Goal: Information Seeking & Learning: Learn about a topic

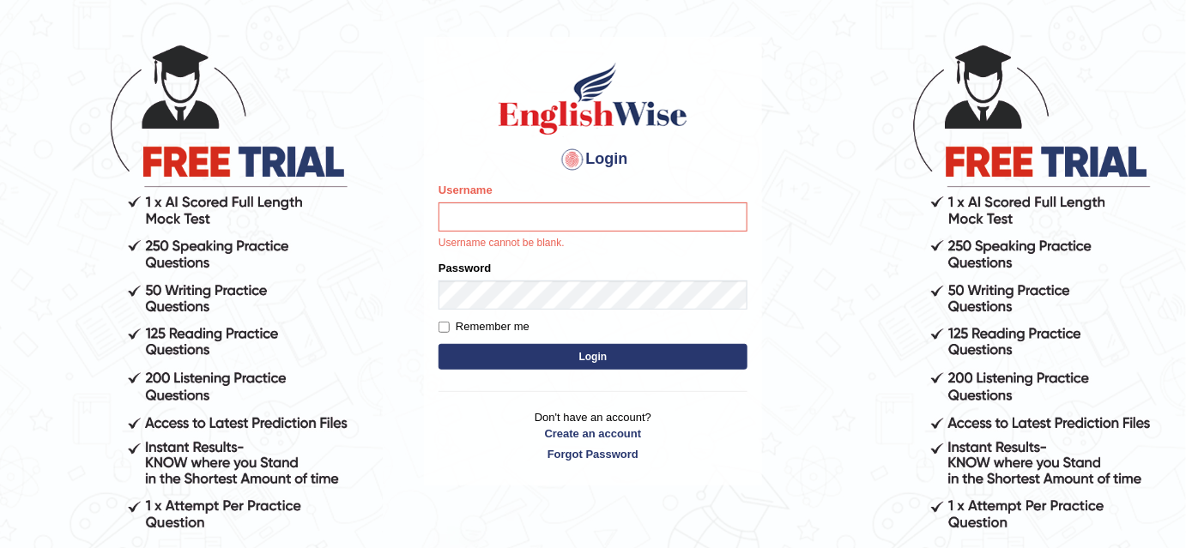
click at [524, 218] on input "Username" at bounding box center [593, 217] width 309 height 29
type input "Poojadua018"
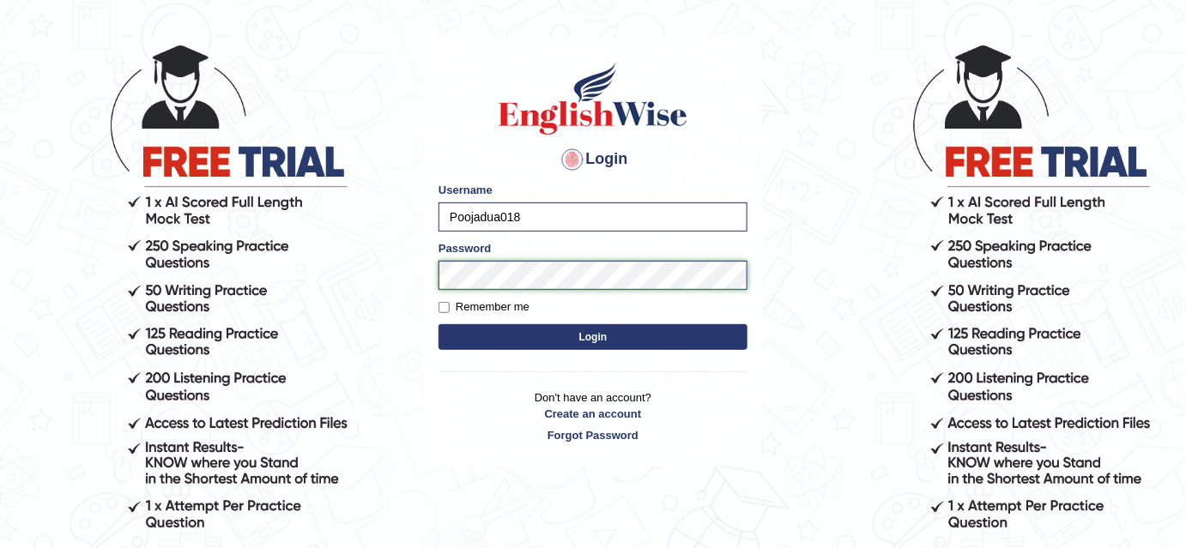
click at [439, 324] on button "Login" at bounding box center [593, 337] width 309 height 26
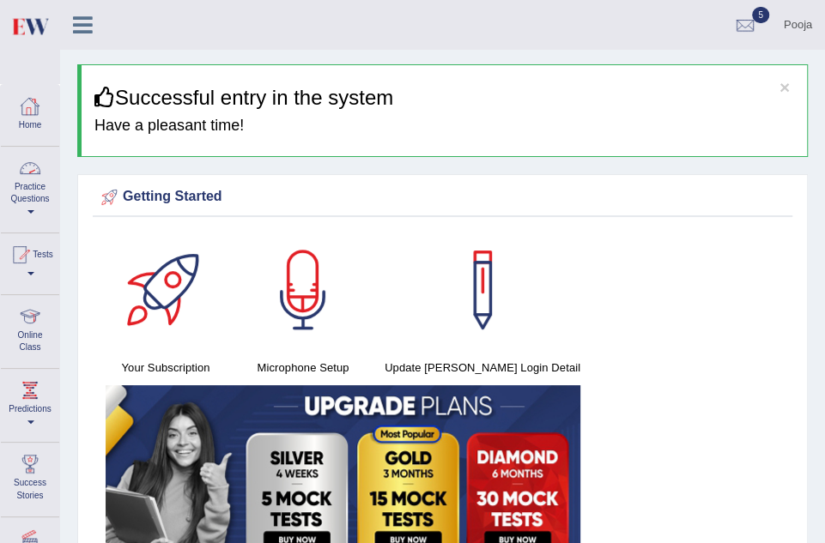
click at [33, 201] on link "Practice Questions" at bounding box center [30, 187] width 58 height 81
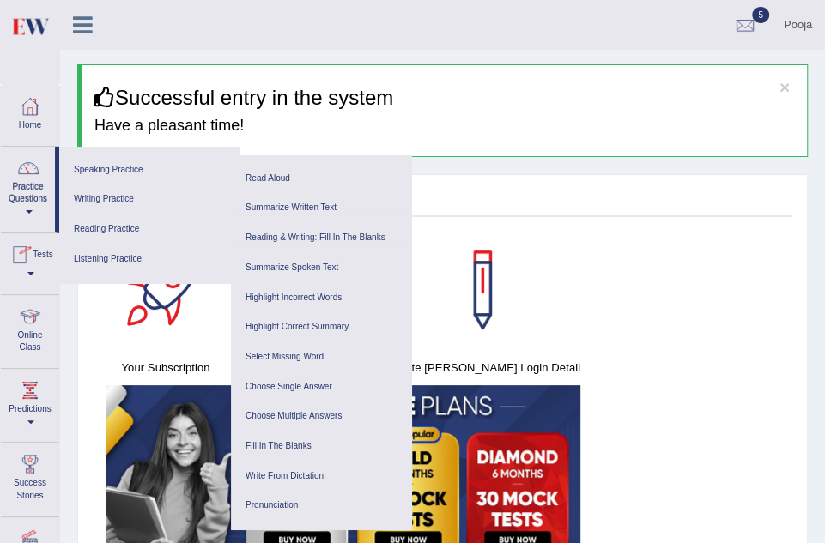
click at [110, 228] on link "Reading Practice" at bounding box center [149, 230] width 163 height 30
click at [111, 229] on link "Reading Practice" at bounding box center [149, 230] width 163 height 30
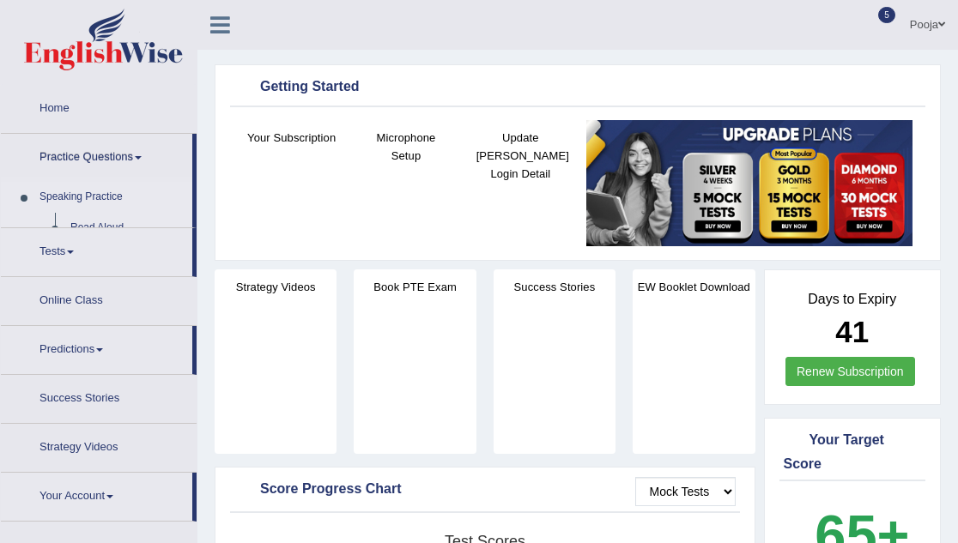
click at [89, 154] on link "Practice Questions" at bounding box center [96, 155] width 191 height 43
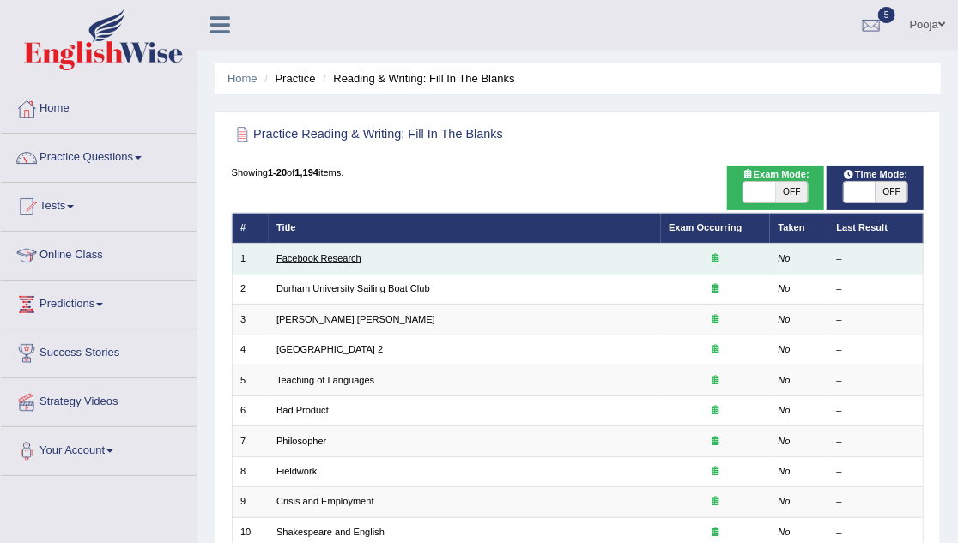
click at [338, 256] on link "Facebook Research" at bounding box center [318, 258] width 85 height 10
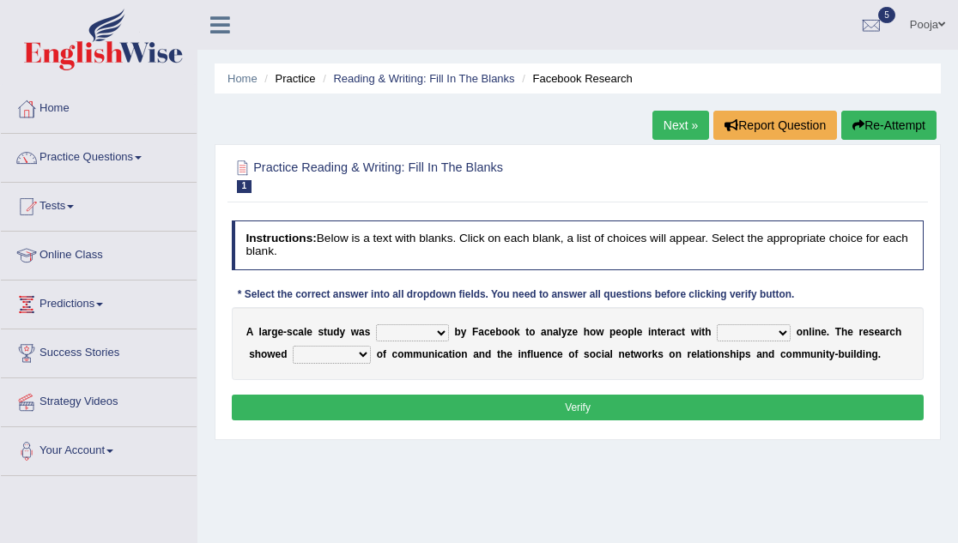
click at [439, 324] on select "surveyed had asked made" at bounding box center [412, 332] width 73 height 17
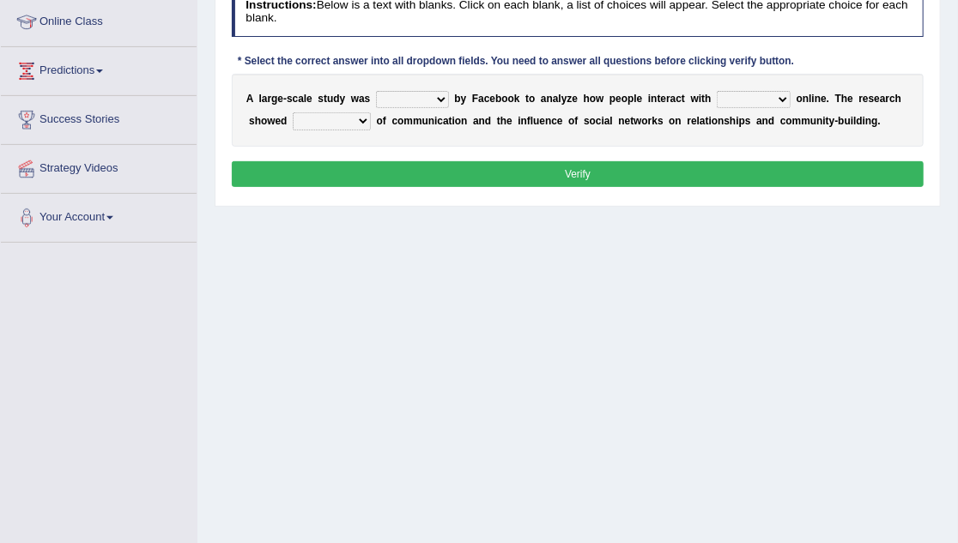
click at [439, 100] on select "surveyed had asked made" at bounding box center [412, 99] width 73 height 17
click at [536, 255] on div "Home Practice Reading & Writing: Fill In The Blanks Facebook Research Next » Re…" at bounding box center [577, 196] width 760 height 858
click at [404, 102] on select "surveyed had asked made" at bounding box center [412, 99] width 73 height 17
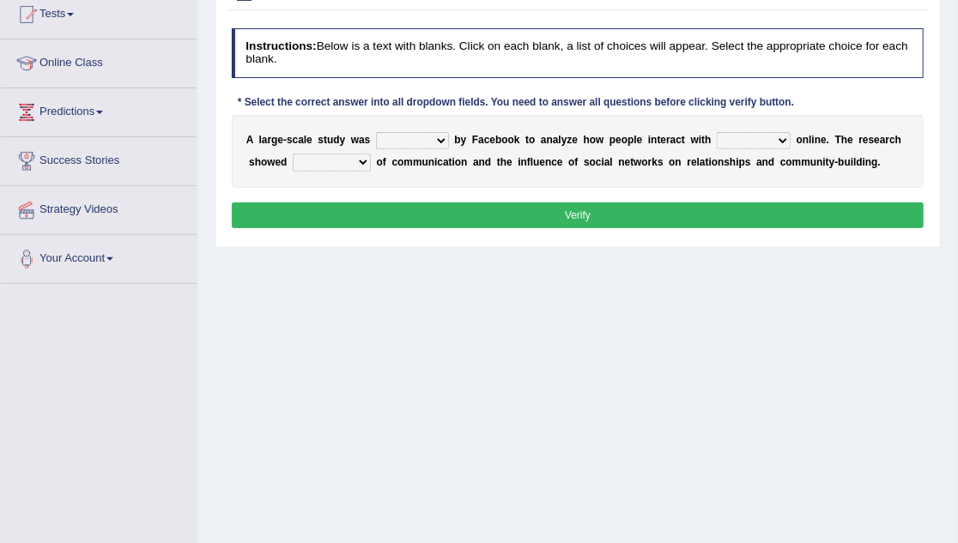
scroll to position [155, 0]
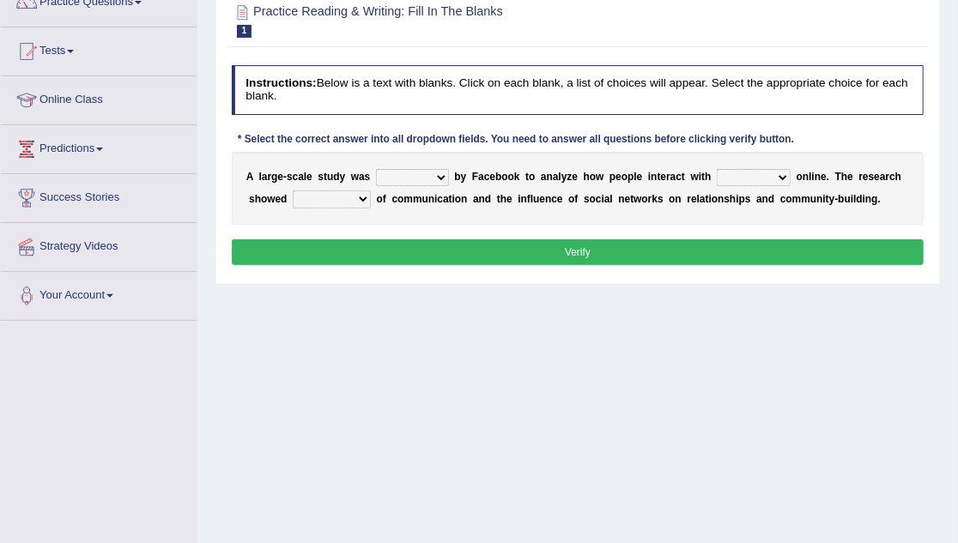
click at [434, 176] on select "surveyed had asked made" at bounding box center [412, 177] width 73 height 17
click at [506, 221] on div "A l a r g e - s c a l e s t u d y w a s surveyed had asked made b y F a c e b o…" at bounding box center [578, 188] width 693 height 73
click at [424, 180] on select "surveyed had asked made" at bounding box center [412, 177] width 73 height 17
click at [755, 178] on select "together all each other another" at bounding box center [754, 177] width 74 height 17
click at [451, 215] on div "A l a r g e - s c a l e s t u d y w a s surveyed had asked made b y F a c e b o…" at bounding box center [578, 188] width 693 height 73
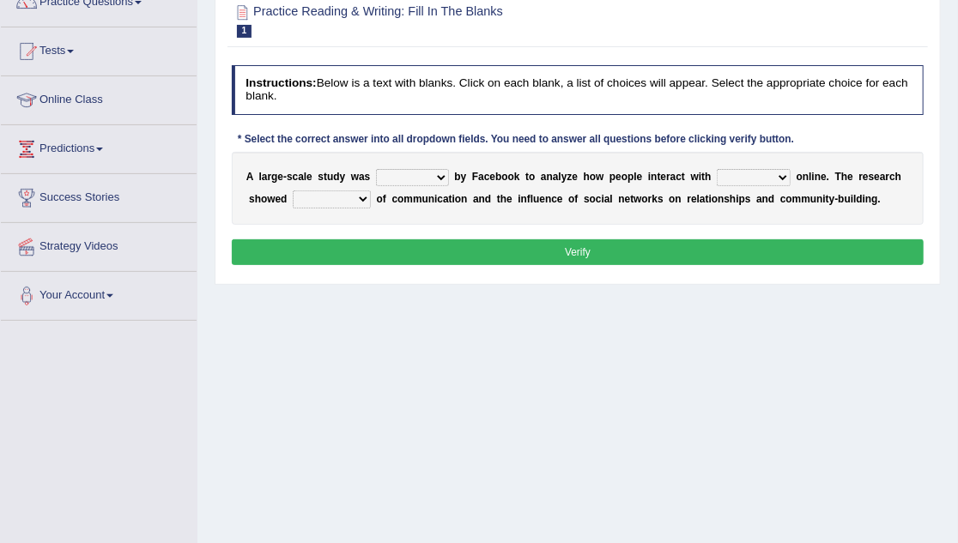
click at [449, 215] on div "A l a r g e - s c a l e s t u d y w a s surveyed had asked made b y F a c e b o…" at bounding box center [578, 188] width 693 height 73
click at [411, 181] on select "surveyed had asked made" at bounding box center [412, 177] width 73 height 17
select select "asked"
click at [376, 169] on select "surveyed had asked made" at bounding box center [412, 177] width 73 height 17
click at [441, 172] on select "surveyed had asked made" at bounding box center [412, 177] width 73 height 17
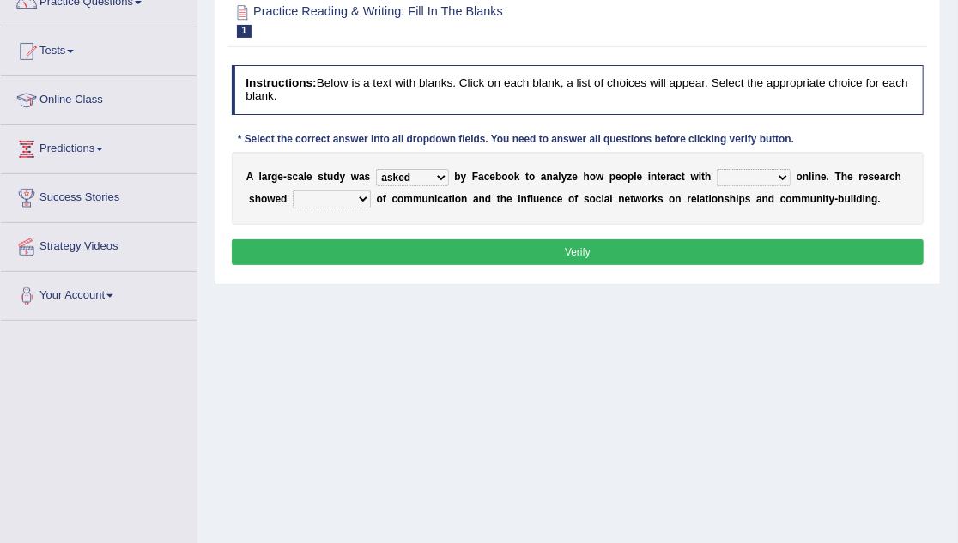
click at [441, 172] on select "surveyed had asked made" at bounding box center [412, 177] width 73 height 17
click at [743, 179] on select "together all each other another" at bounding box center [754, 177] width 74 height 17
select select "another"
click at [717, 169] on select "together all each other another" at bounding box center [754, 177] width 74 height 17
click at [354, 196] on select "advantages standards fellowships patterns" at bounding box center [332, 199] width 78 height 17
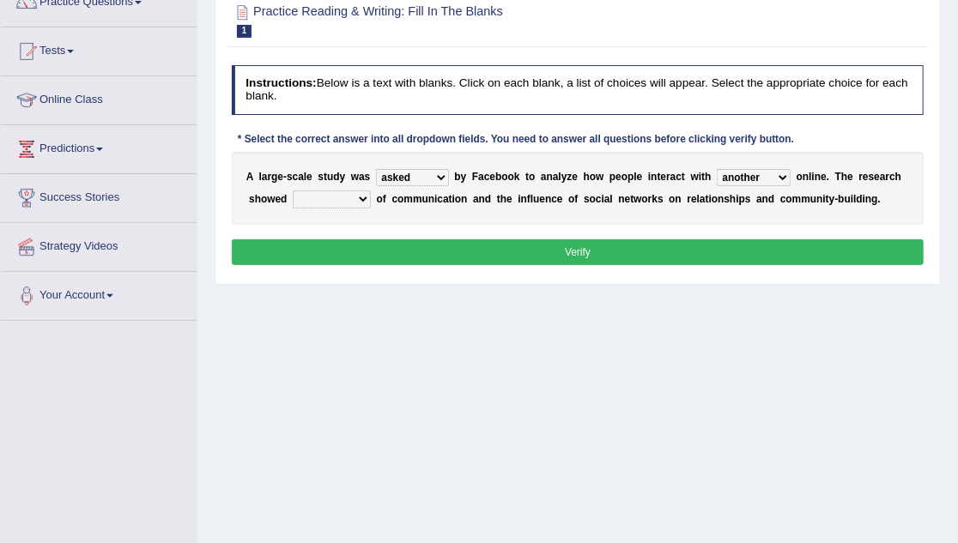
select select "patterns"
click at [293, 191] on select "advantages standards fellowships patterns" at bounding box center [332, 199] width 78 height 17
click at [419, 171] on select "surveyed had asked made" at bounding box center [412, 177] width 73 height 17
select select "surveyed"
click at [376, 169] on select "surveyed had asked made" at bounding box center [412, 177] width 73 height 17
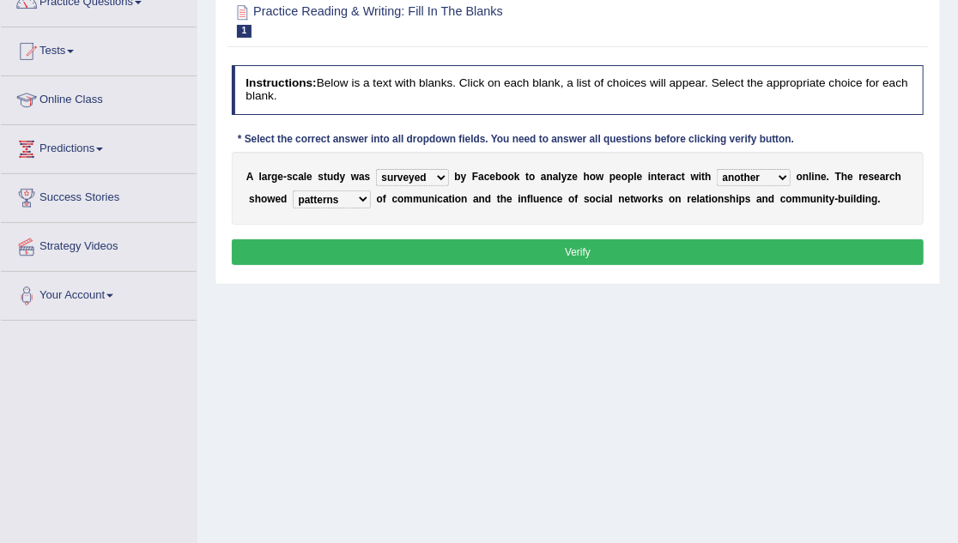
click at [578, 245] on button "Verify" at bounding box center [578, 251] width 693 height 25
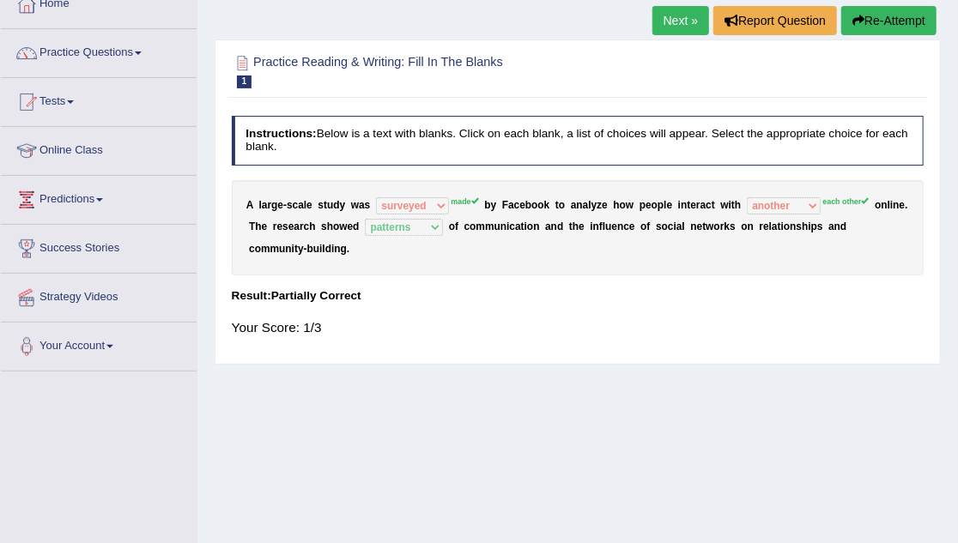
scroll to position [77, 0]
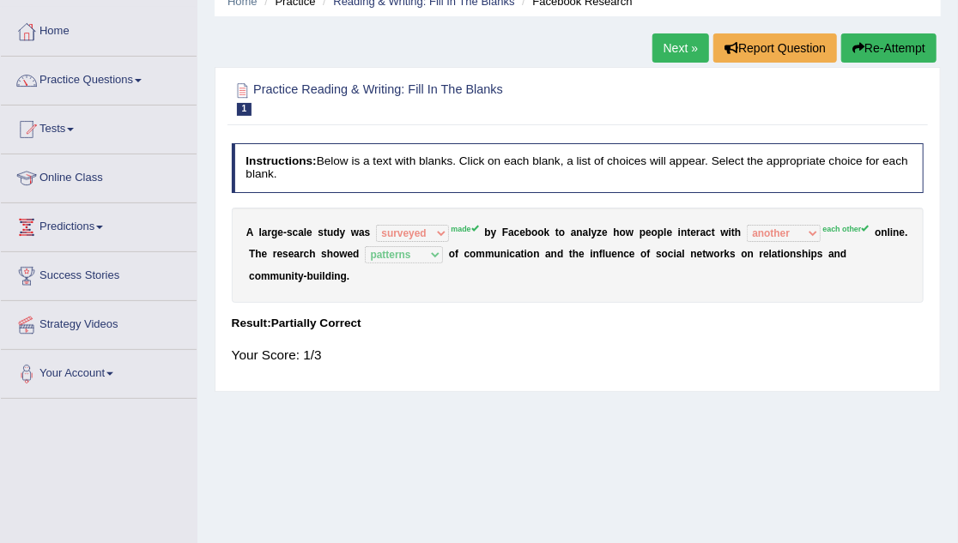
click at [684, 48] on link "Next »" at bounding box center [680, 47] width 57 height 29
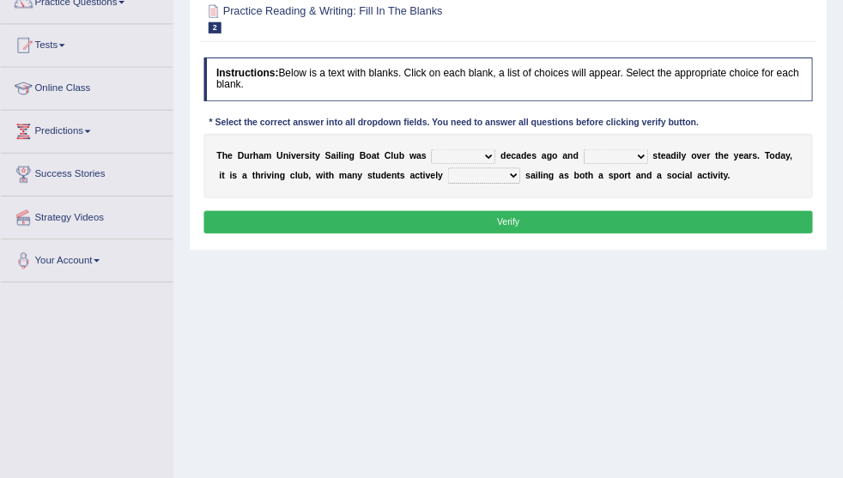
scroll to position [155, 0]
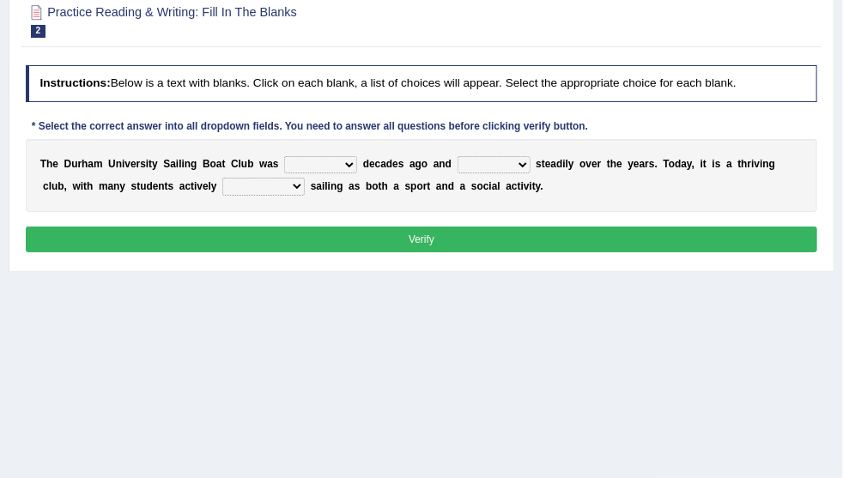
drag, startPoint x: 728, startPoint y: 2, endPoint x: 505, endPoint y: 315, distance: 384.6
click at [477, 355] on div "Home Practice Reading & Writing: Fill In The Blanks Durham University Sailing B…" at bounding box center [421, 274] width 843 height 858
click at [357, 173] on select "found fund founded find" at bounding box center [320, 164] width 73 height 17
select select "founded"
click at [357, 167] on select "found fund founded find" at bounding box center [320, 164] width 73 height 17
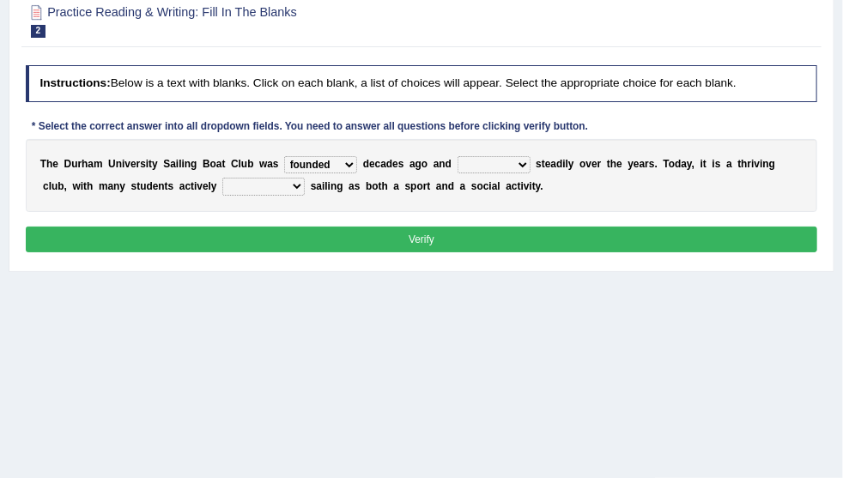
drag, startPoint x: 524, startPoint y: 171, endPoint x: 528, endPoint y: 183, distance: 12.8
click at [357, 171] on select "found fund founded find" at bounding box center [320, 164] width 73 height 17
click at [674, 212] on div "T h e D u r h a m U n i v e r s i t y S a i l i n g B o a t C l u b w a s found…" at bounding box center [422, 175] width 792 height 73
click at [530, 173] on select "grow growing has grown grown" at bounding box center [493, 164] width 73 height 17
select select "has grown"
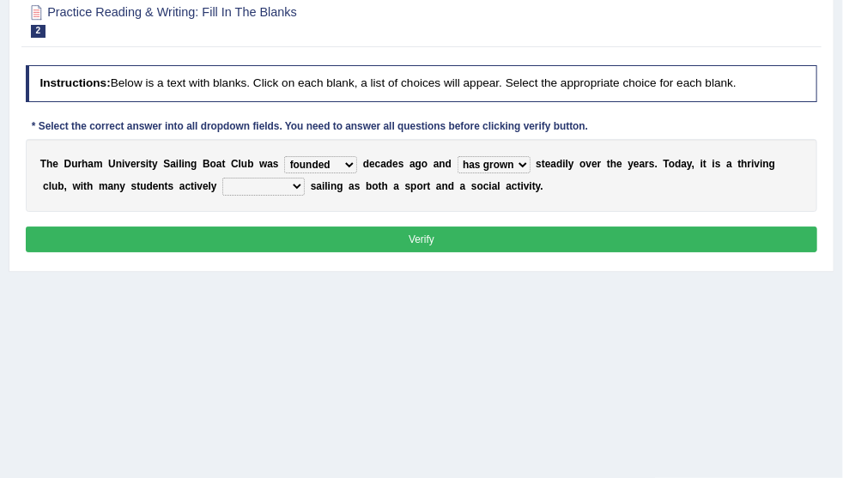
click at [530, 167] on select "grow growing has grown grown" at bounding box center [493, 164] width 73 height 17
click at [305, 195] on select "enjoy enjoyed are enjoying enjoying" at bounding box center [263, 186] width 82 height 17
select select "enjoying"
click at [305, 189] on select "enjoy enjoyed are enjoying enjoying" at bounding box center [263, 186] width 82 height 17
click at [675, 251] on button "Verify" at bounding box center [422, 239] width 792 height 25
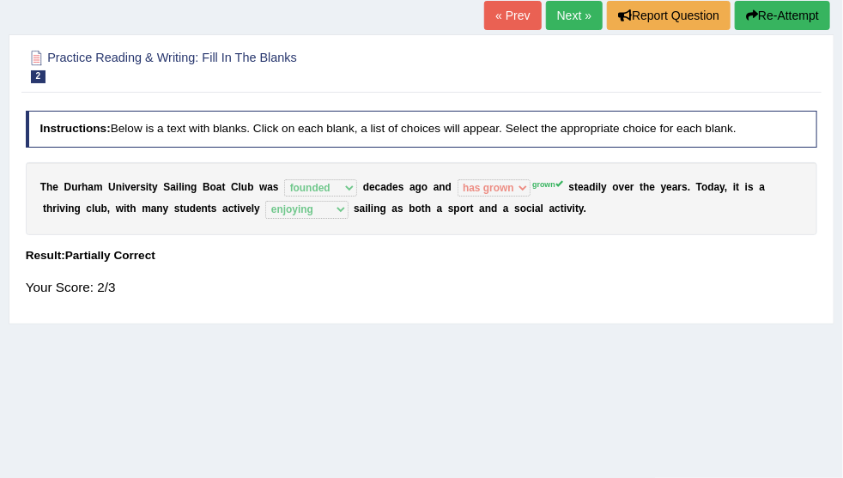
scroll to position [87, 0]
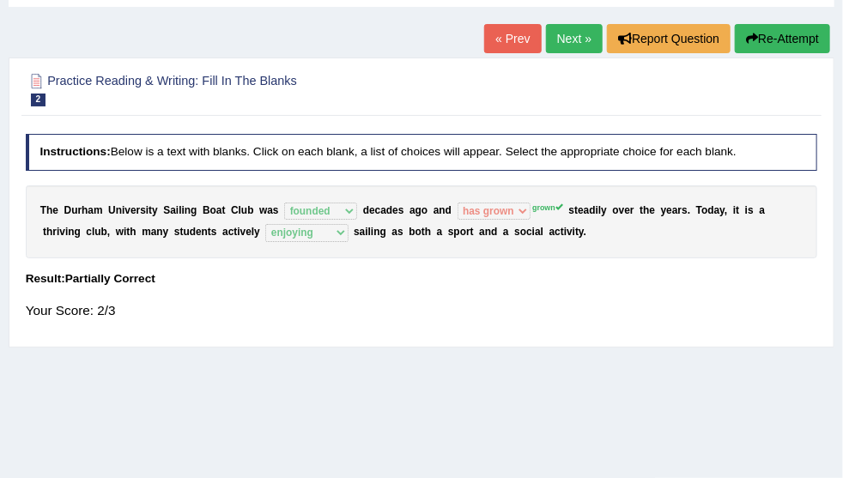
click at [566, 39] on link "Next »" at bounding box center [574, 38] width 57 height 29
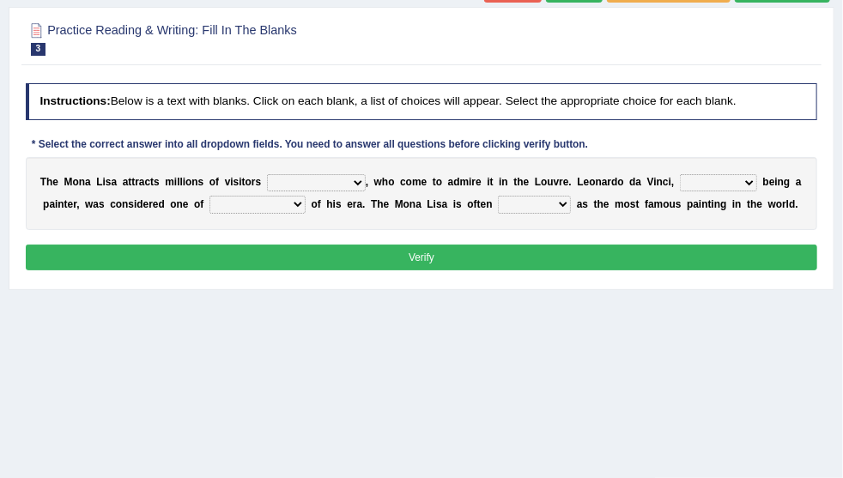
click at [366, 191] on select "around the year the all year all year round per year" at bounding box center [316, 182] width 99 height 17
select select "per year"
click at [366, 185] on select "around the year the all year all year round per year" at bounding box center [316, 182] width 99 height 17
click at [680, 191] on select "rather than as much as as well as as long as" at bounding box center [718, 182] width 77 height 17
select select "as well as"
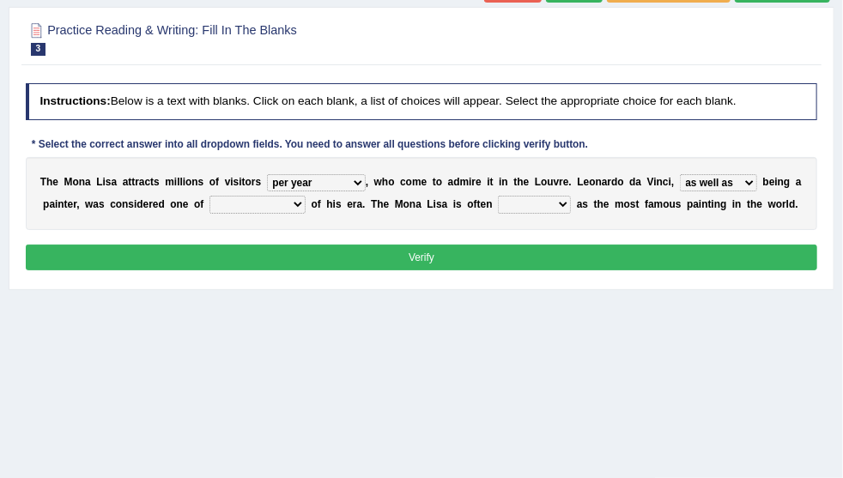
click at [680, 191] on select "rather than as much as as well as as long as" at bounding box center [718, 182] width 77 height 17
click at [534, 223] on div "T h e M o n a L i s a a t t r a c t s m i l l i o n s o f v i s i t o r s aroun…" at bounding box center [422, 193] width 792 height 73
click at [306, 213] on select "better artists artist the better artist the best artists" at bounding box center [257, 204] width 96 height 17
select select "the best artists"
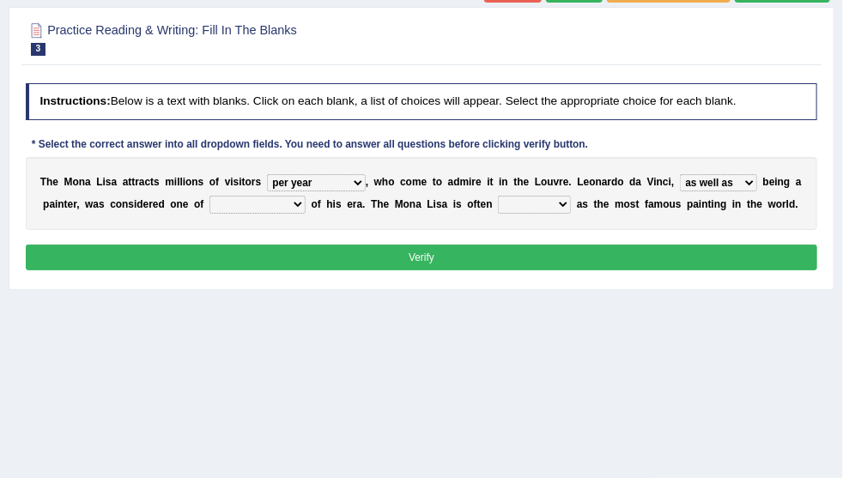
click at [306, 208] on select "better artists artist the better artist the best artists" at bounding box center [257, 204] width 96 height 17
click at [697, 282] on div "Instructions: Below is a text with blanks. Click on each blank, a list of choic…" at bounding box center [420, 178] width 799 height 205
click at [680, 191] on select "rather than as much as as well as as long as" at bounding box center [718, 182] width 77 height 17
select select "rather than"
click at [680, 191] on select "rather than as much as as well as as long as" at bounding box center [718, 182] width 77 height 17
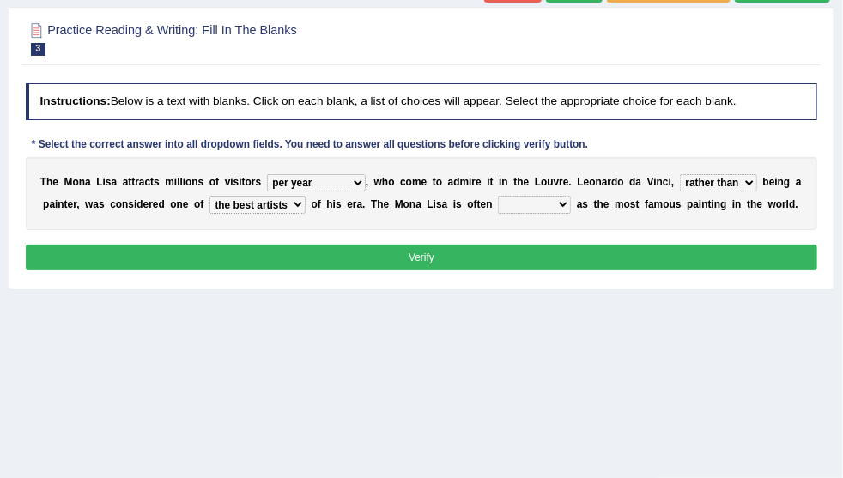
click at [399, 230] on div "T h e M o n a L i s a a t t r a c t s m i l l i o n s o f v i s i t o r s aroun…" at bounding box center [422, 193] width 792 height 73
click at [434, 230] on div "T h e M o n a L i s a a t t r a c t s m i l l i o n s o f v i s i t o r s aroun…" at bounding box center [422, 193] width 792 height 73
click at [498, 213] on select "classified suggested predicted described" at bounding box center [534, 204] width 73 height 17
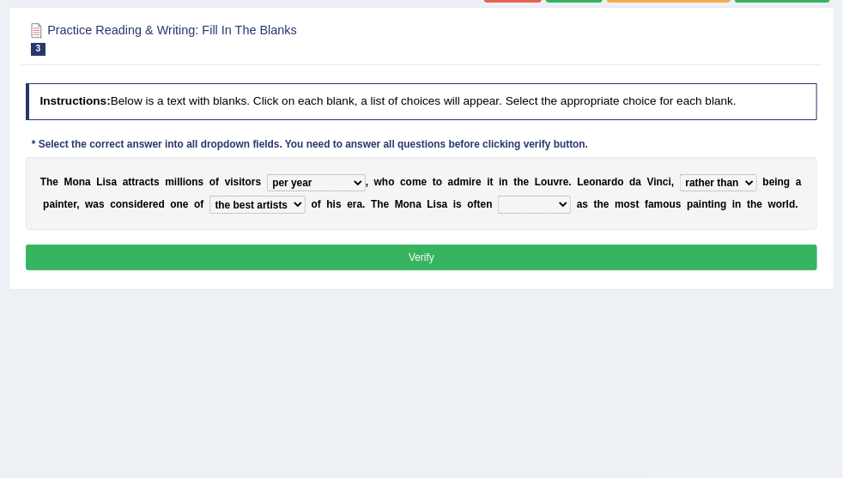
click at [498, 213] on select "classified suggested predicted described" at bounding box center [534, 204] width 73 height 17
select select "described"
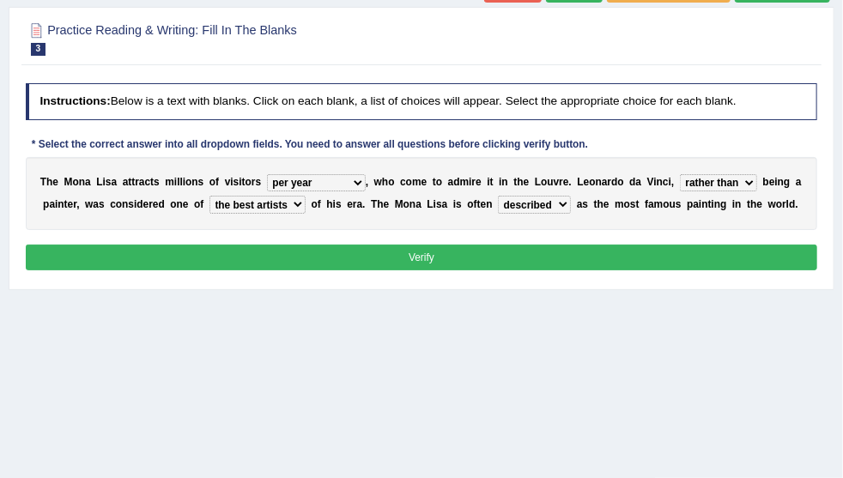
click at [498, 213] on select "classified suggested predicted described" at bounding box center [534, 204] width 73 height 17
click at [446, 323] on div "Home Practice Reading & Writing: Fill In The Blanks Mona Lisa « Prev Next » Rep…" at bounding box center [421, 292] width 843 height 858
click at [481, 269] on button "Verify" at bounding box center [422, 257] width 792 height 25
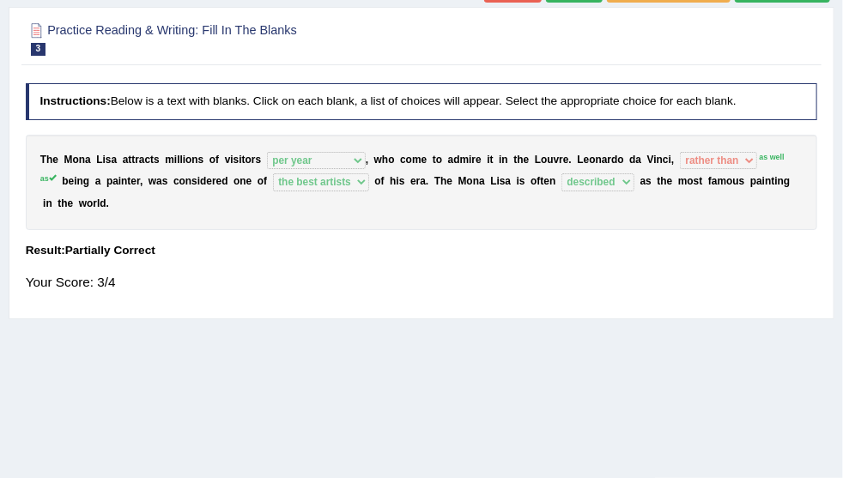
click at [0, 0] on link "Practice Questions" at bounding box center [0, 0] width 0 height 0
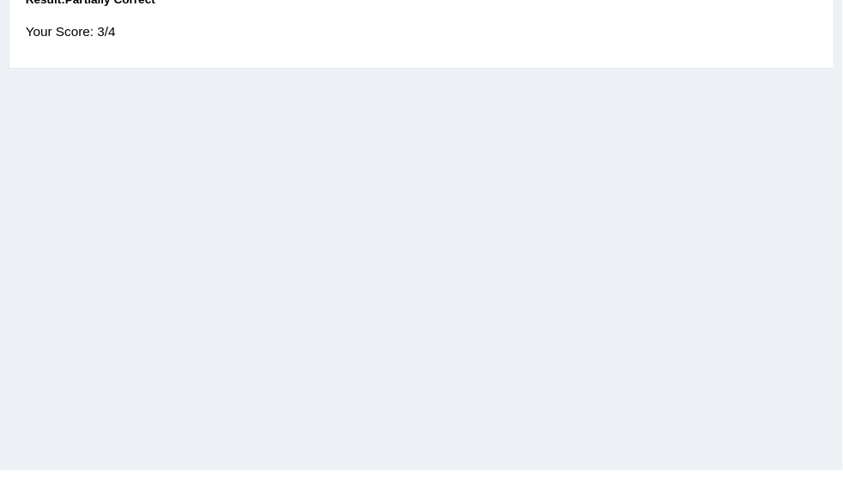
scroll to position [412, 0]
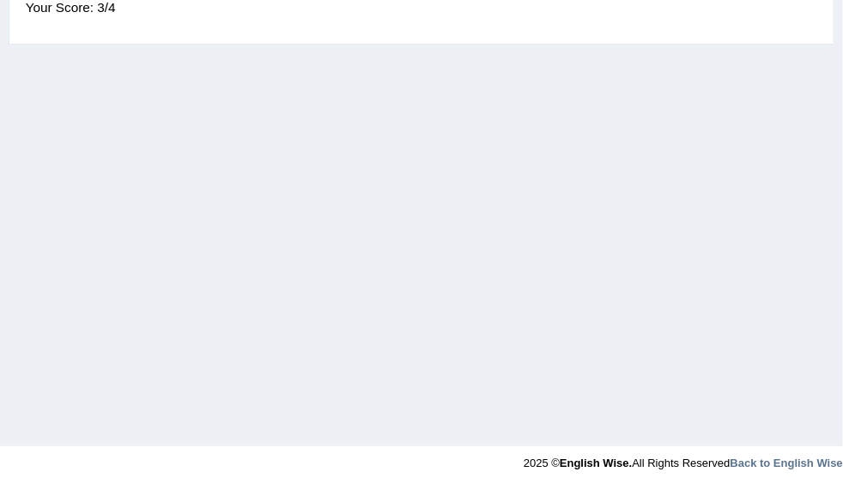
click at [0, 0] on link "Choose Multiple Answers" at bounding box center [0, 0] width 0 height 0
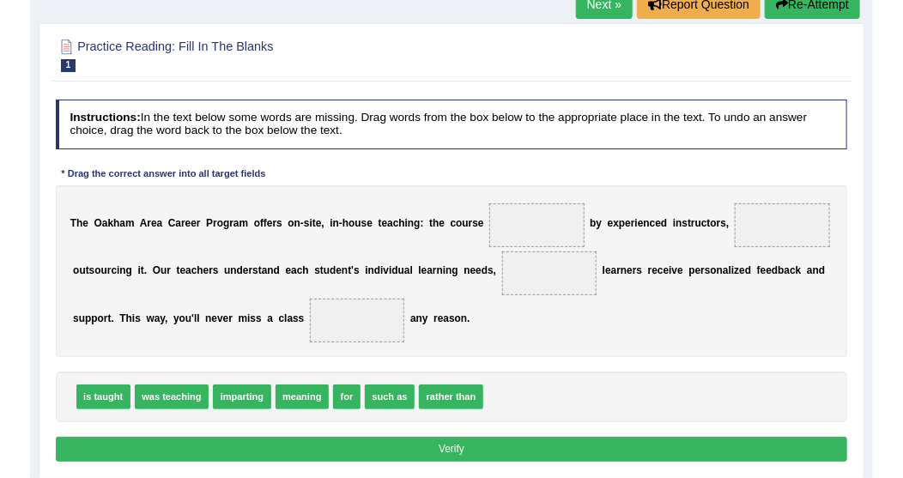
scroll to position [137, 0]
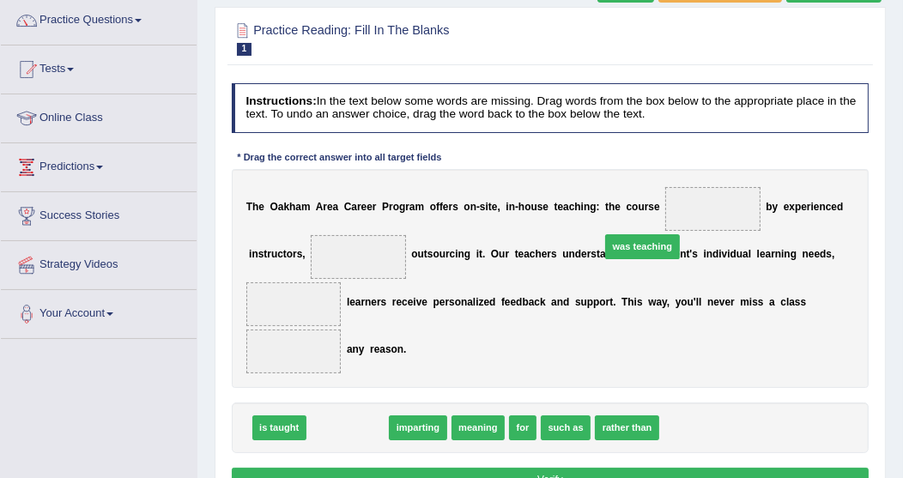
drag, startPoint x: 348, startPoint y: 424, endPoint x: 760, endPoint y: 191, distance: 474.3
click at [760, 191] on div "T h e O [PERSON_NAME] C a r e e r P r o g r a m o f f e r s o n - s i t e , i n…" at bounding box center [551, 278] width 638 height 219
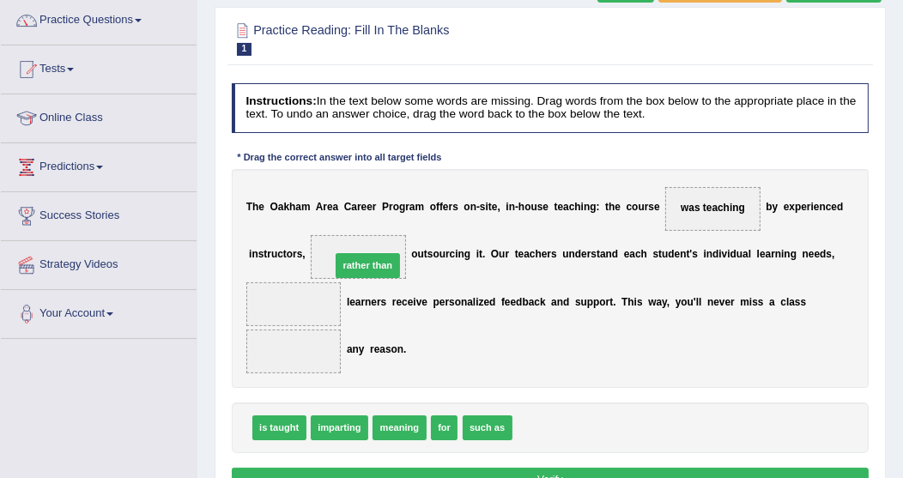
drag, startPoint x: 536, startPoint y: 435, endPoint x: 323, endPoint y: 245, distance: 285.7
click at [323, 245] on span at bounding box center [358, 257] width 95 height 44
drag, startPoint x: 450, startPoint y: 425, endPoint x: 276, endPoint y: 298, distance: 215.6
click at [276, 298] on span at bounding box center [293, 304] width 95 height 44
click at [572, 324] on div "T h e O [PERSON_NAME] C a r e e r P r o g r a m o f f e r s o n - s i t e , i n…" at bounding box center [551, 278] width 638 height 219
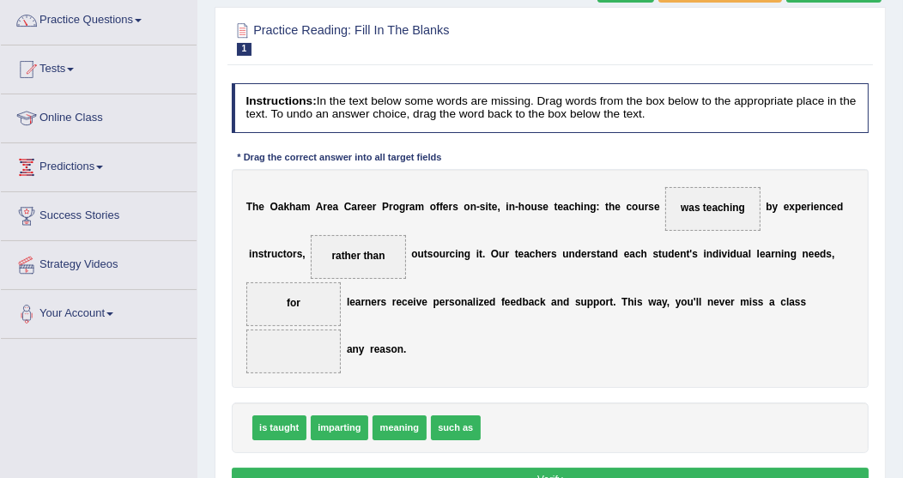
scroll to position [206, 0]
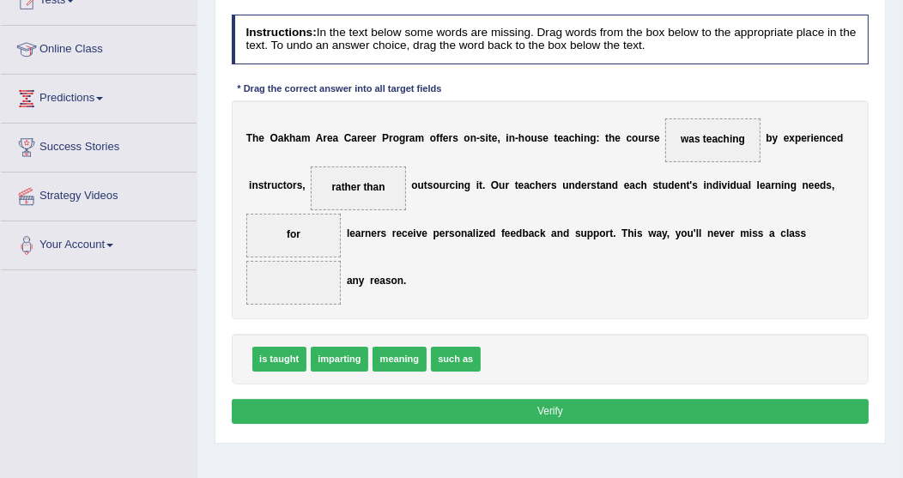
drag, startPoint x: 342, startPoint y: 358, endPoint x: 328, endPoint y: 300, distance: 60.0
drag, startPoint x: 328, startPoint y: 300, endPoint x: 308, endPoint y: 290, distance: 21.9
click at [318, 293] on span "imparting" at bounding box center [293, 283] width 95 height 44
drag, startPoint x: 308, startPoint y: 290, endPoint x: 295, endPoint y: 287, distance: 13.3
click at [295, 287] on span "imparting" at bounding box center [293, 282] width 61 height 27
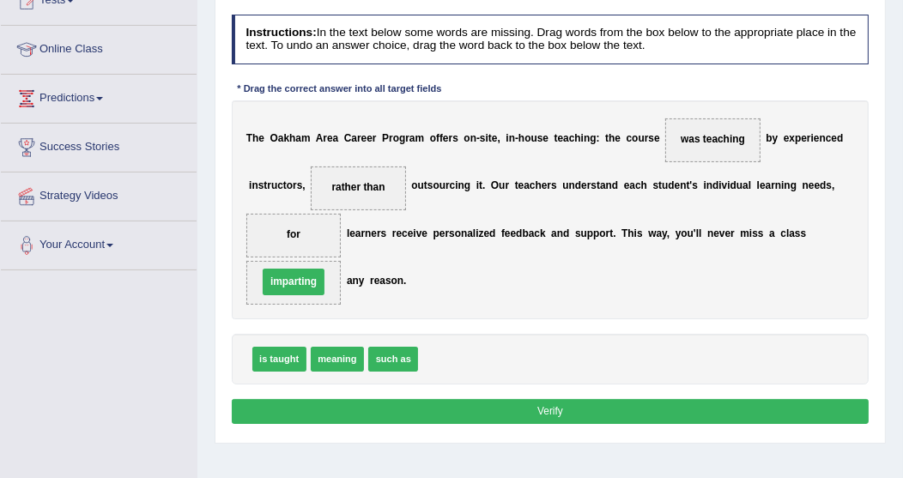
click at [295, 287] on span "imparting" at bounding box center [293, 282] width 61 height 27
click at [456, 412] on button "Verify" at bounding box center [551, 411] width 638 height 25
click at [456, 412] on div "Home Practice Reading: Fill In The Blanks Oakham Next » Report Question Re-Atte…" at bounding box center [549, 223] width 705 height 858
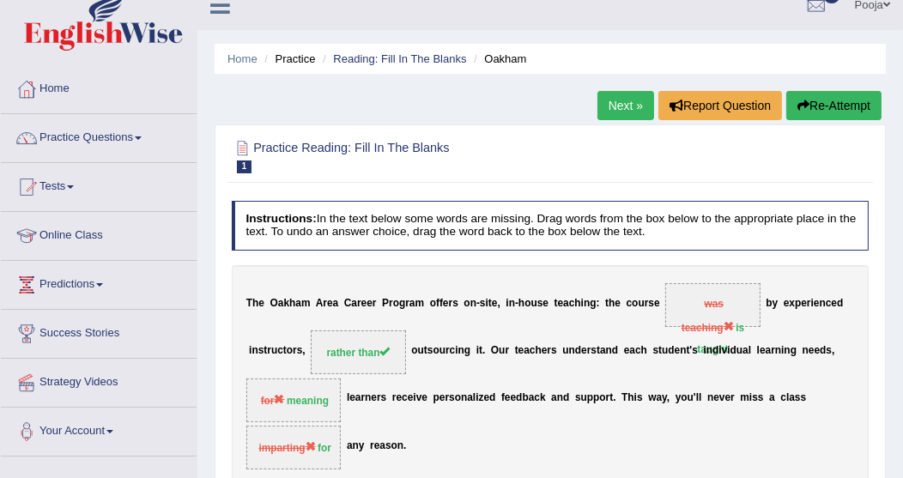
scroll to position [69, 0]
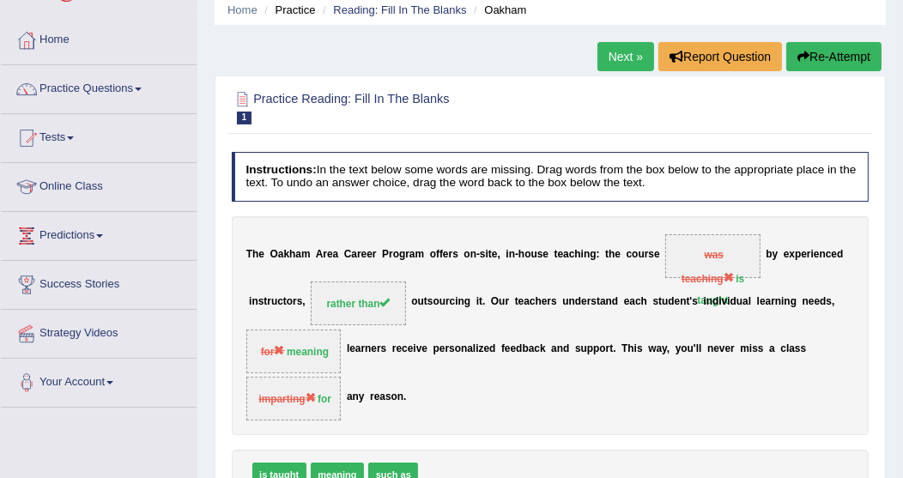
click at [625, 55] on link "Next »" at bounding box center [625, 56] width 57 height 29
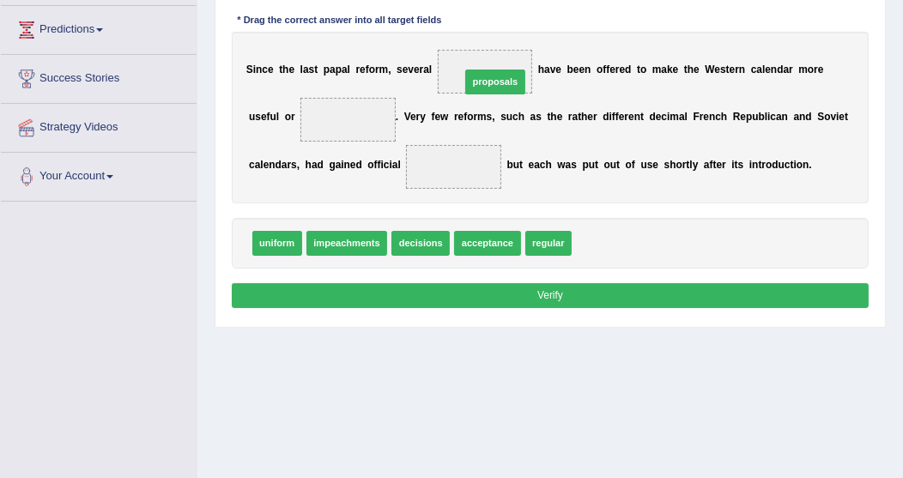
drag, startPoint x: 615, startPoint y: 243, endPoint x: 484, endPoint y: 53, distance: 230.2
click at [484, 53] on span at bounding box center [485, 72] width 95 height 44
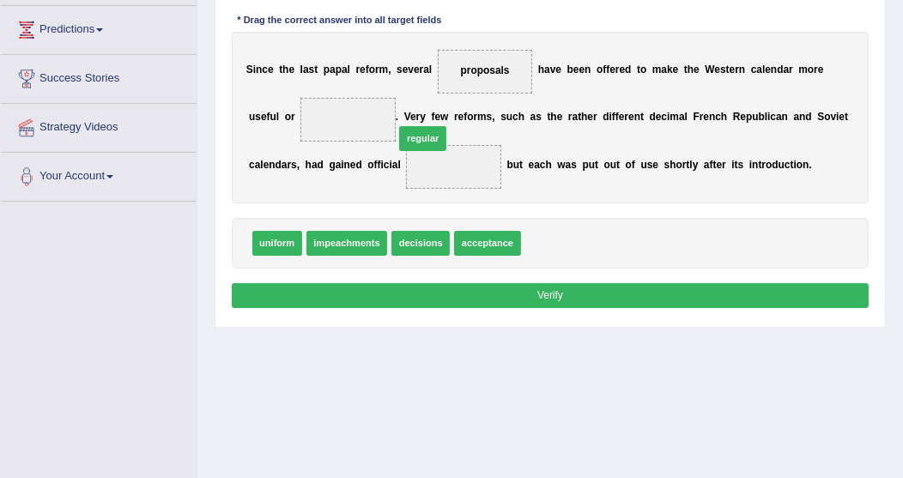
drag, startPoint x: 549, startPoint y: 240, endPoint x: 340, endPoint y: 106, distance: 248.6
drag, startPoint x: 340, startPoint y: 106, endPoint x: 323, endPoint y: 100, distance: 18.2
click at [317, 101] on span "regular" at bounding box center [347, 120] width 95 height 44
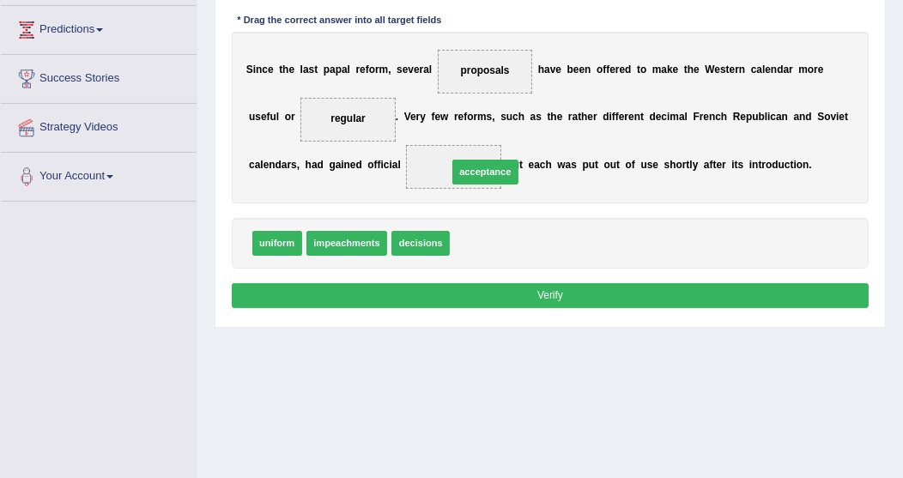
drag, startPoint x: 476, startPoint y: 243, endPoint x: 474, endPoint y: 158, distance: 85.0
click at [474, 160] on span "acceptance" at bounding box center [485, 172] width 66 height 25
click at [518, 291] on button "Verify" at bounding box center [551, 295] width 638 height 25
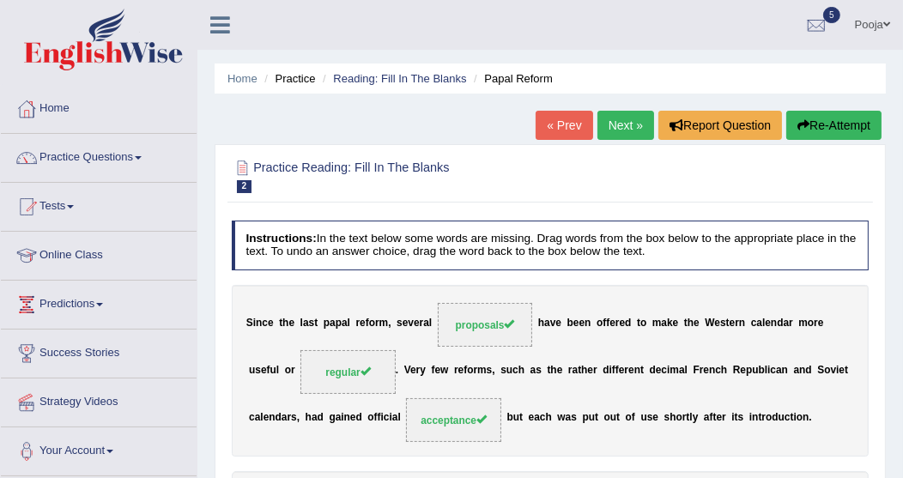
click at [621, 125] on link "Next »" at bounding box center [625, 125] width 57 height 29
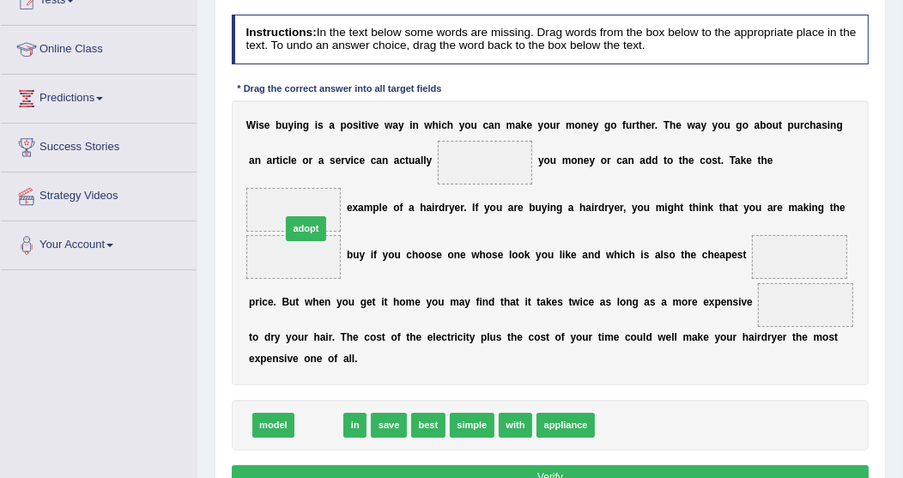
drag, startPoint x: 318, startPoint y: 419, endPoint x: 303, endPoint y: 189, distance: 230.5
click at [303, 189] on span at bounding box center [293, 210] width 95 height 44
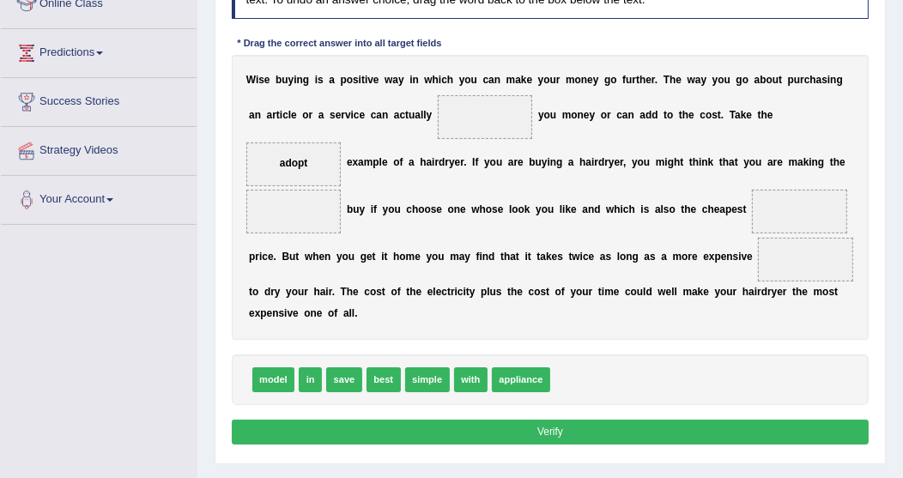
scroll to position [275, 0]
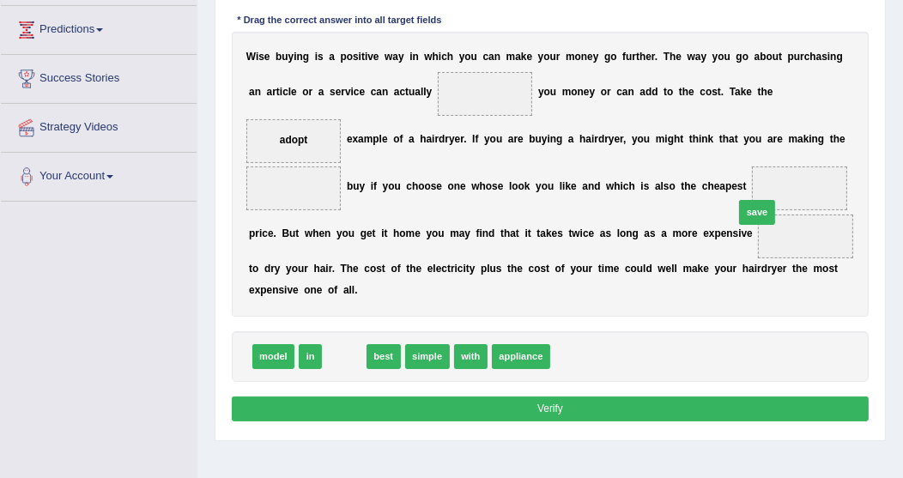
drag, startPoint x: 348, startPoint y: 356, endPoint x: 833, endPoint y: 187, distance: 514.4
click at [833, 187] on span at bounding box center [799, 189] width 95 height 44
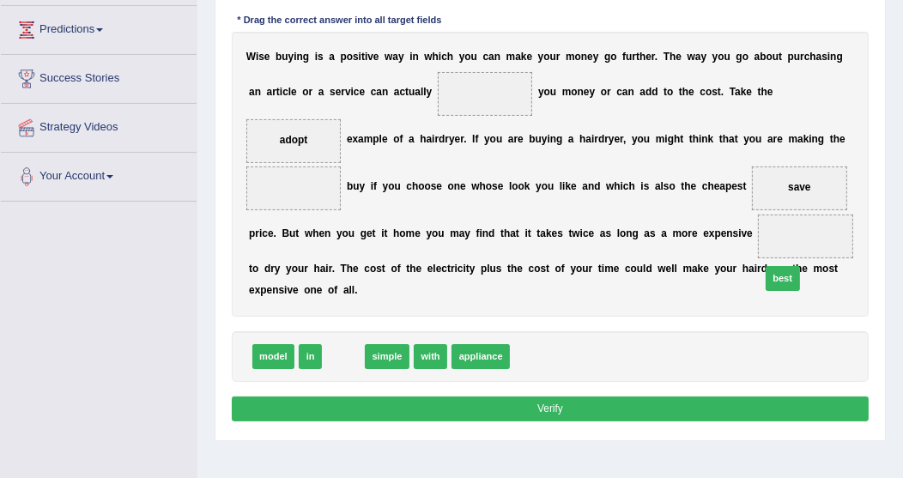
drag, startPoint x: 344, startPoint y: 350, endPoint x: 883, endPoint y: 248, distance: 548.6
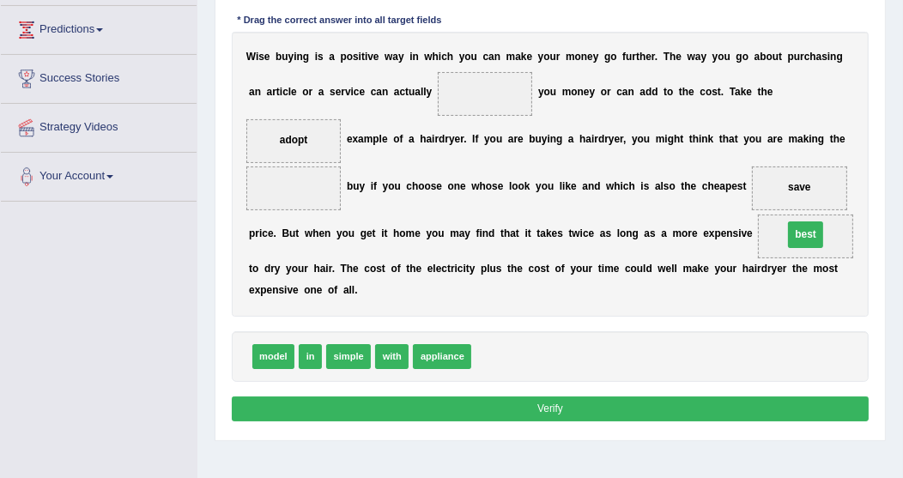
drag, startPoint x: 883, startPoint y: 248, endPoint x: 880, endPoint y: 232, distance: 16.7
click at [880, 232] on div "Practice Reading: Fill In The Blanks 3 Wise Buying Instructions: In the text be…" at bounding box center [550, 156] width 671 height 572
drag, startPoint x: 779, startPoint y: 182, endPoint x: 522, endPoint y: 86, distance: 274.8
click at [519, 86] on div "W i s e b u y i n g i s a p o s i t i v e w a y i n w h i c h y o u c a n m a k…" at bounding box center [551, 174] width 638 height 285
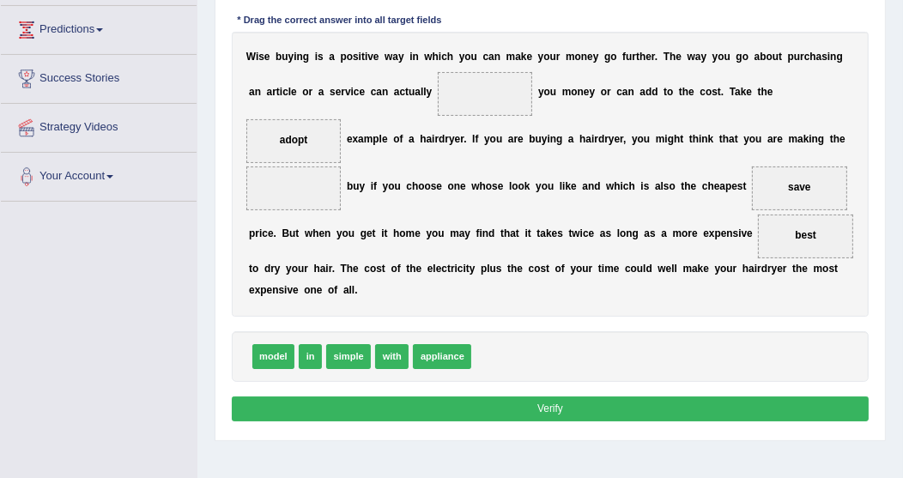
click at [791, 183] on span "save" at bounding box center [799, 187] width 22 height 12
click at [790, 183] on span "save" at bounding box center [799, 187] width 22 height 12
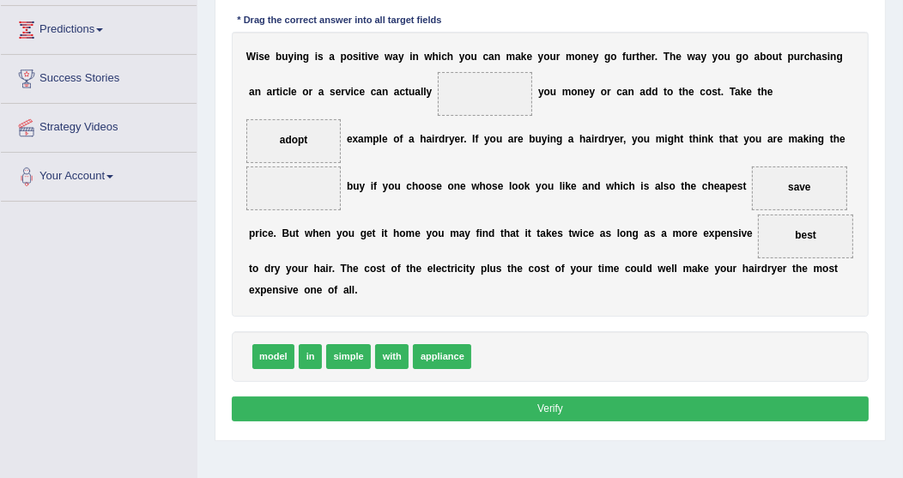
click at [790, 183] on span "save" at bounding box center [799, 187] width 22 height 12
drag, startPoint x: 790, startPoint y: 183, endPoint x: 427, endPoint y: 57, distance: 384.3
click at [424, 57] on b "w" at bounding box center [428, 57] width 8 height 12
drag, startPoint x: 291, startPoint y: 135, endPoint x: 484, endPoint y: 367, distance: 302.3
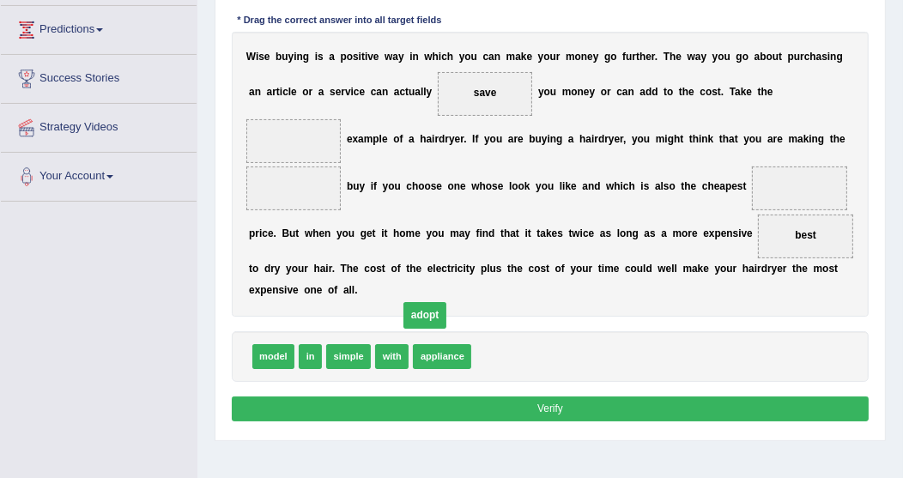
click at [486, 369] on div "model in simple with appliance" at bounding box center [551, 356] width 638 height 51
click at [486, 369] on div "model in simple with appliance adopt" at bounding box center [551, 356] width 638 height 51
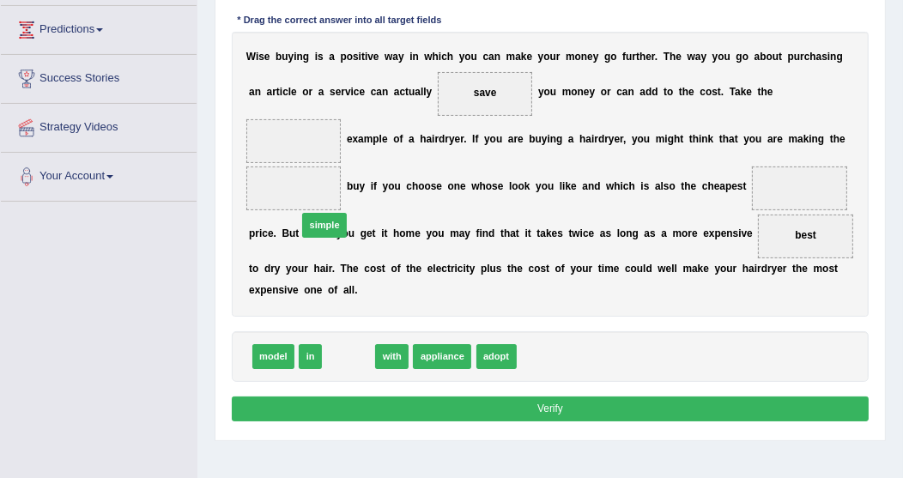
drag, startPoint x: 338, startPoint y: 354, endPoint x: 284, endPoint y: 125, distance: 235.4
click at [288, 143] on span at bounding box center [293, 141] width 95 height 44
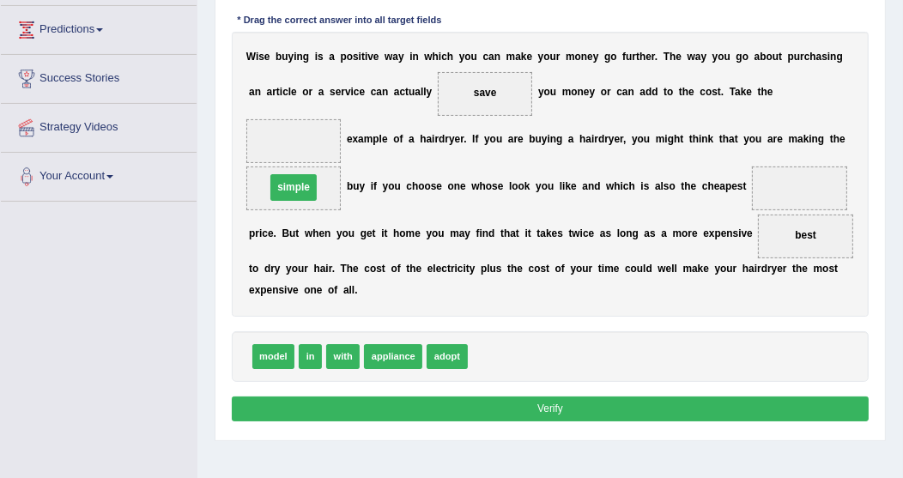
click at [284, 124] on span at bounding box center [293, 141] width 95 height 44
drag, startPoint x: 291, startPoint y: 185, endPoint x: 290, endPoint y: 113, distance: 72.1
click at [290, 121] on span at bounding box center [293, 141] width 95 height 44
click at [290, 115] on div "W i s e b u y i n g i s a p o s i t i v e w a y i n w h i c h y o u c a n m a k…" at bounding box center [551, 174] width 638 height 285
drag, startPoint x: 713, startPoint y: 205, endPoint x: 245, endPoint y: 187, distance: 468.1
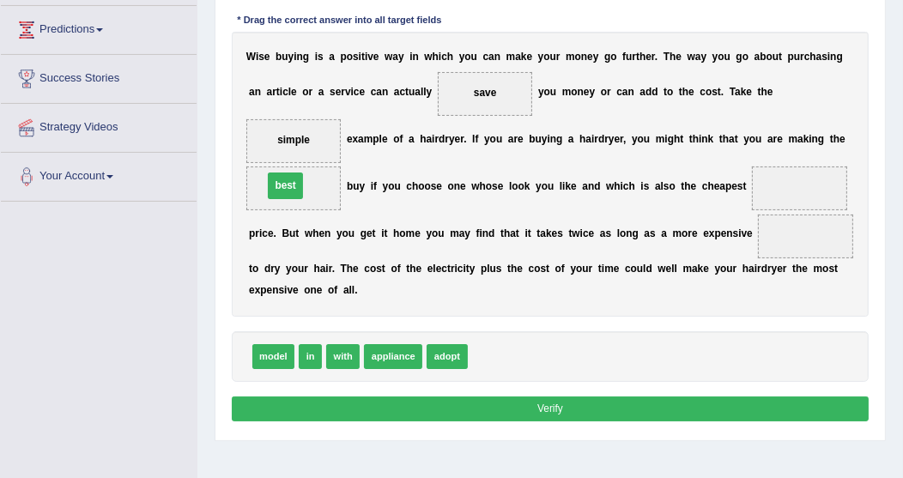
click at [228, 182] on div "Instructions: In the text below some words are missing. Drag words from the box…" at bounding box center [549, 186] width 645 height 494
click at [245, 187] on div "W i s e b u y i n g i s a p o s i t i v e w a y i n w h i c h y o u c a n m a k…" at bounding box center [551, 174] width 638 height 285
drag, startPoint x: 803, startPoint y: 236, endPoint x: 245, endPoint y: 187, distance: 560.0
click at [250, 190] on span at bounding box center [293, 189] width 95 height 44
drag, startPoint x: 245, startPoint y: 187, endPoint x: 201, endPoint y: 176, distance: 46.0
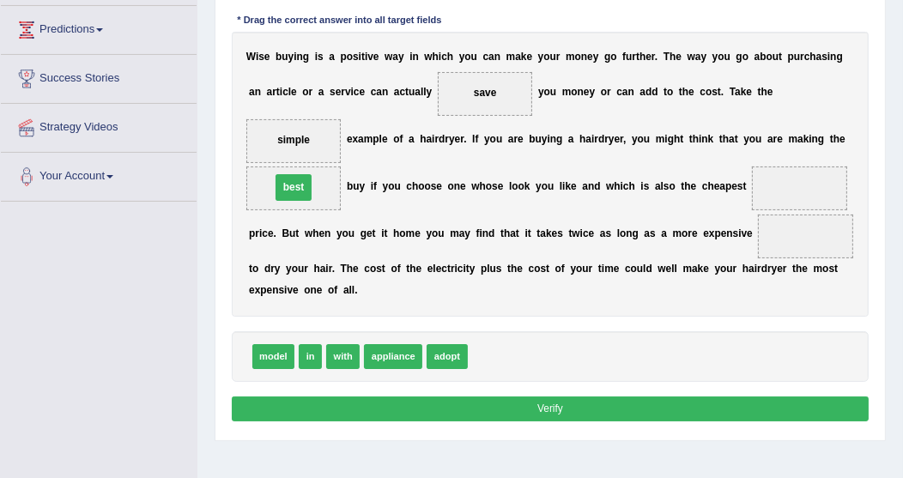
click at [201, 176] on div "Home Practice Reading: Fill In The Blanks Wise Buying « Prev Next » Report Ques…" at bounding box center [549, 154] width 705 height 858
drag, startPoint x: 311, startPoint y: 356, endPoint x: 846, endPoint y: 179, distance: 564.0
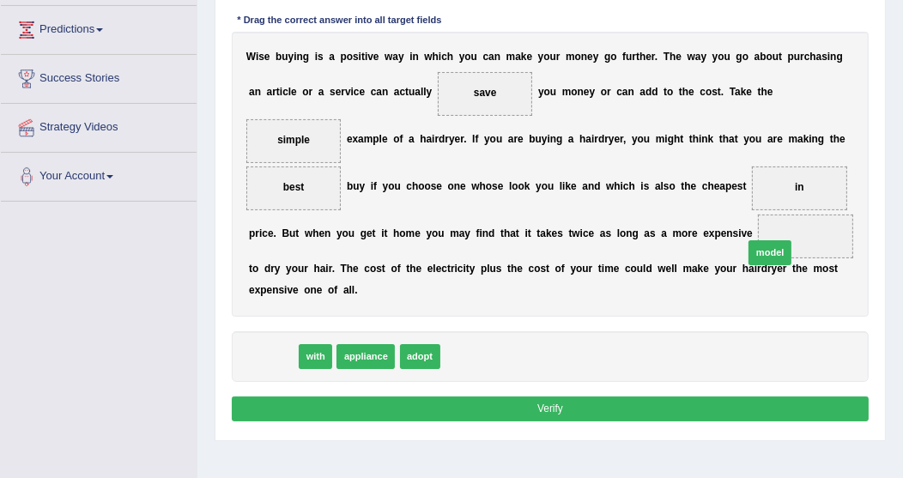
drag, startPoint x: 273, startPoint y: 352, endPoint x: 864, endPoint y: 228, distance: 604.1
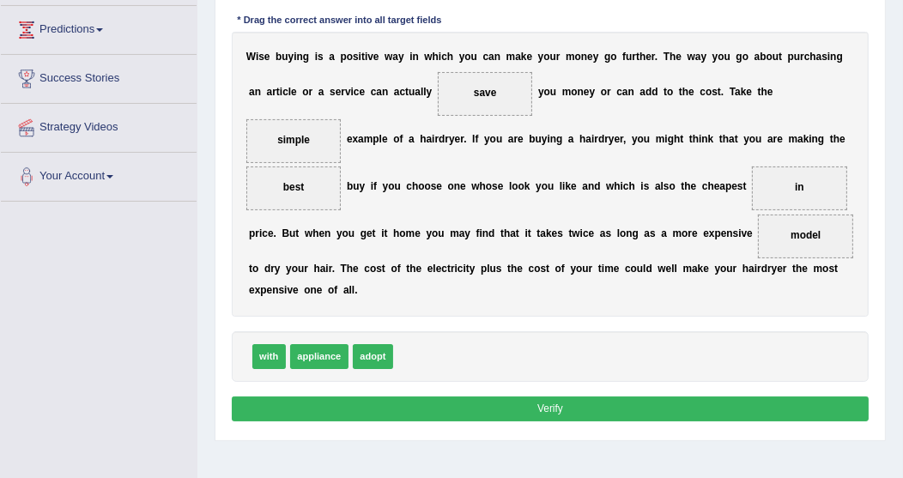
click at [510, 403] on button "Verify" at bounding box center [551, 409] width 638 height 25
click at [510, 403] on div "Home Practice Reading: Fill In The Blanks Wise Buying « Prev Next » Report Ques…" at bounding box center [549, 154] width 705 height 858
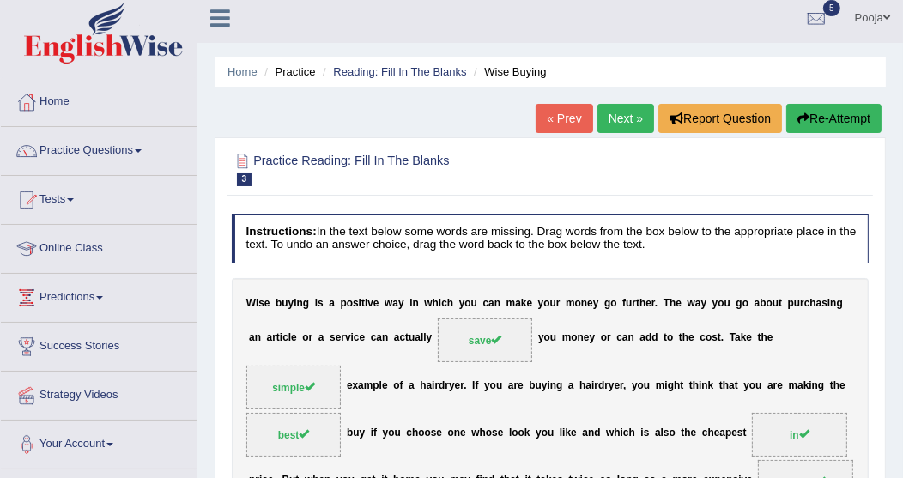
scroll to position [0, 0]
